Goal: Find specific page/section

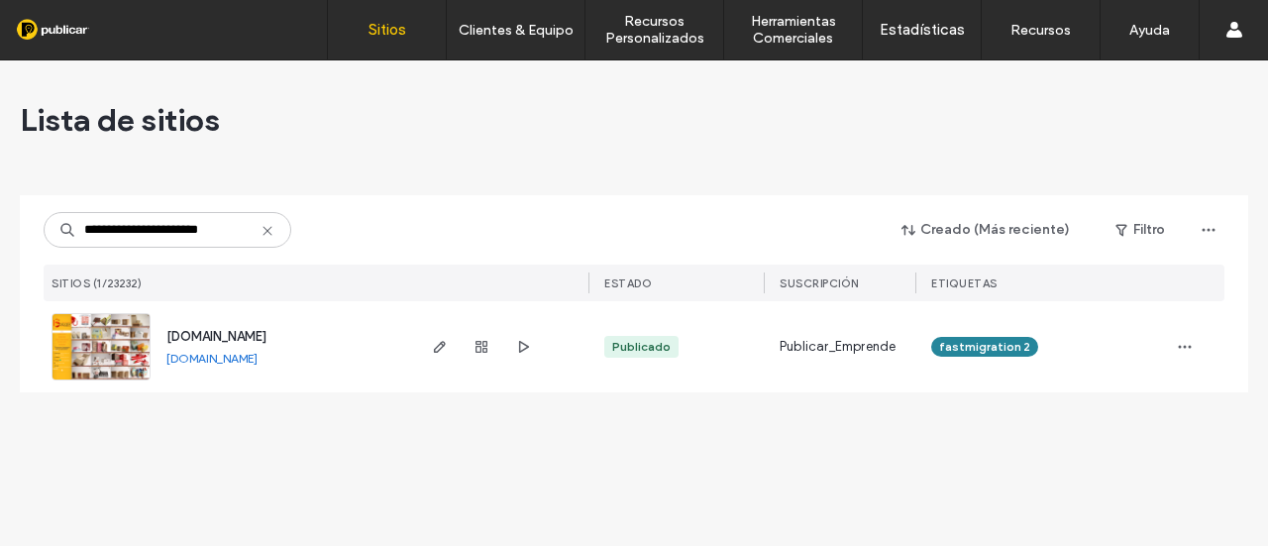
type input "**********"
click at [426, 347] on div at bounding box center [500, 346] width 176 height 91
click at [438, 355] on span "button" at bounding box center [440, 347] width 24 height 24
